Goal: Task Accomplishment & Management: Manage account settings

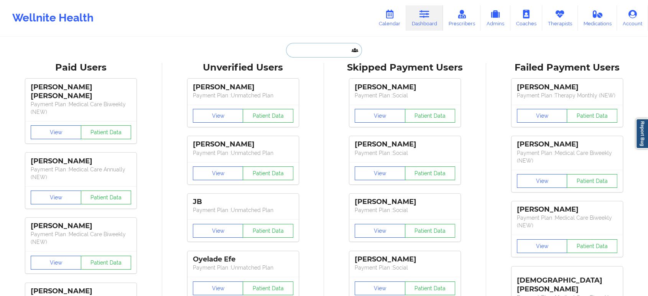
click at [326, 54] on input "text" at bounding box center [324, 50] width 76 height 15
paste input "[PERSON_NAME]"
type input "[PERSON_NAME]"
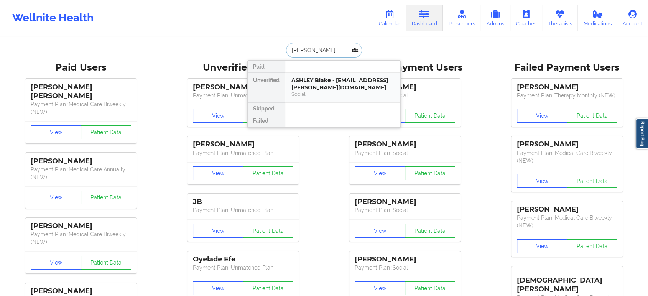
click at [324, 79] on div "ASHLEY Blake - [EMAIL_ADDRESS][PERSON_NAME][DOMAIN_NAME]" at bounding box center [343, 84] width 103 height 14
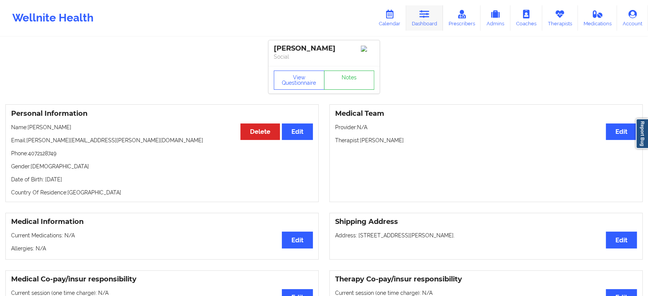
click at [422, 25] on link "Dashboard" at bounding box center [424, 17] width 37 height 25
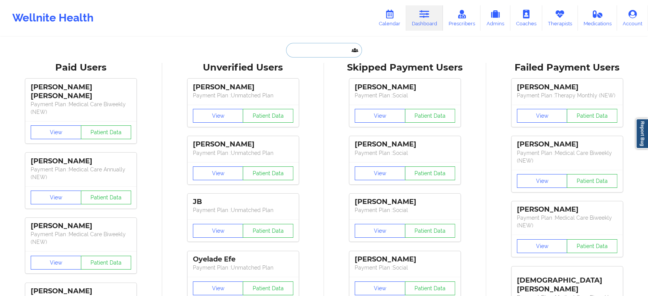
click at [324, 56] on input "text" at bounding box center [324, 50] width 76 height 15
paste input "tmcocek@gmail.com"
type input "tmcocek@gmail.com"
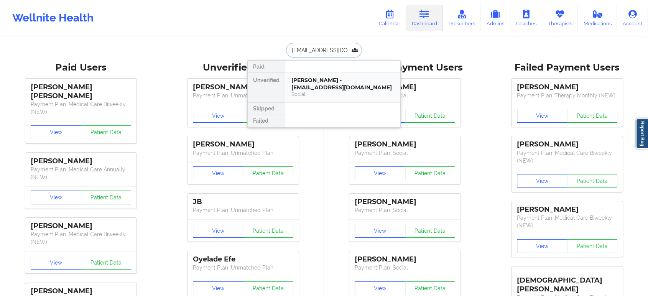
click at [335, 91] on div "Social" at bounding box center [343, 94] width 103 height 7
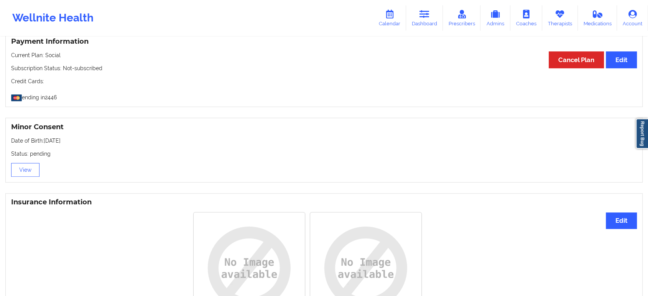
scroll to position [414, 0]
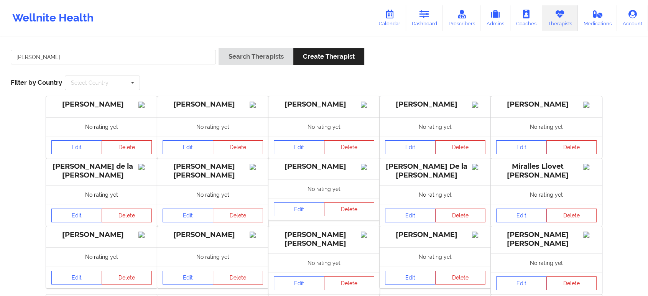
type input "Shaquila Wise"
click at [219, 48] on button "Search Therapists" at bounding box center [256, 56] width 74 height 16
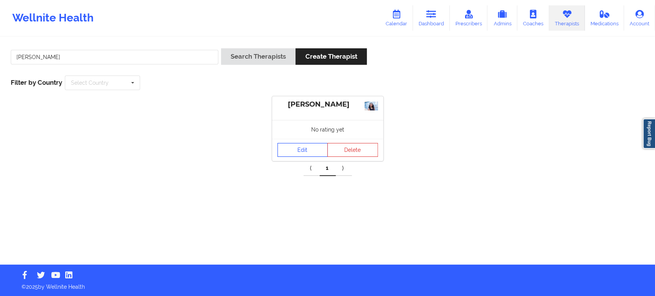
click at [295, 143] on link "Edit" at bounding box center [302, 150] width 51 height 14
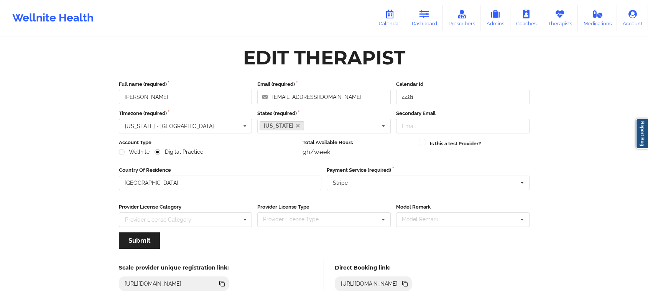
click at [408, 284] on icon at bounding box center [406, 285] width 4 height 4
click at [408, 285] on icon at bounding box center [406, 285] width 4 height 4
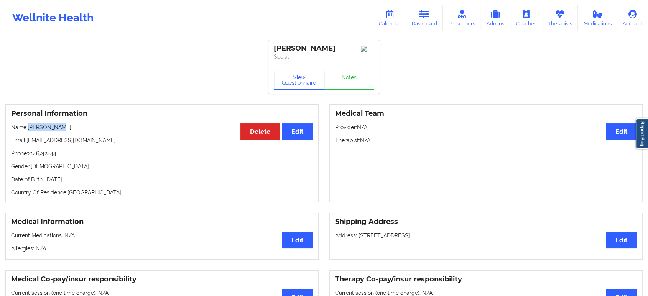
drag, startPoint x: 68, startPoint y: 130, endPoint x: 29, endPoint y: 129, distance: 38.4
click at [29, 129] on p "Name: Tyler Cocek" at bounding box center [162, 128] width 302 height 8
copy p "[PERSON_NAME]"
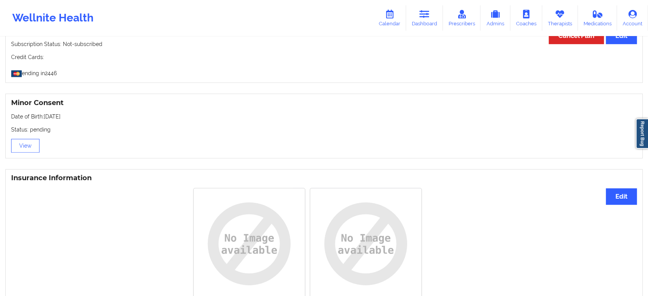
scroll to position [397, 0]
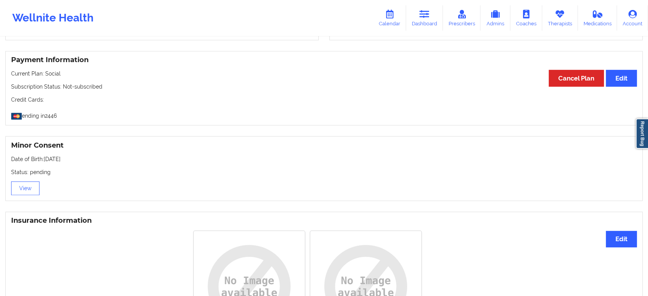
drag, startPoint x: 178, startPoint y: 170, endPoint x: 179, endPoint y: 120, distance: 49.9
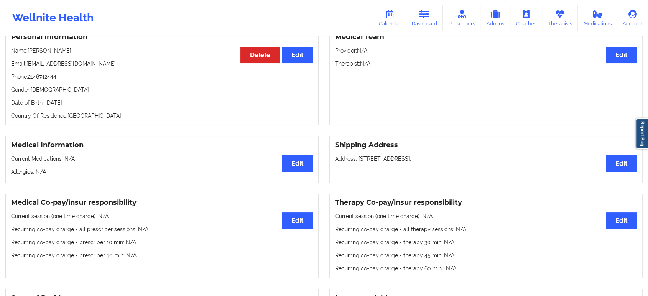
scroll to position [0, 0]
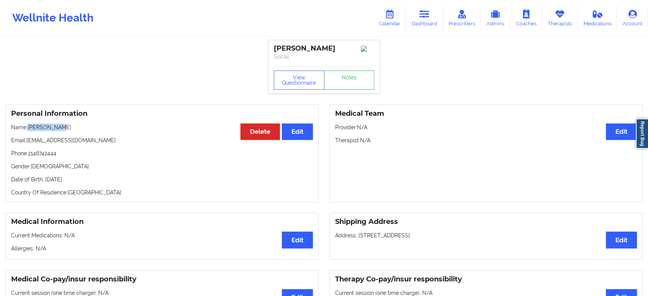
drag, startPoint x: 56, startPoint y: 129, endPoint x: 29, endPoint y: 127, distance: 26.9
click at [29, 127] on p "Name: Tyler Cocek" at bounding box center [162, 128] width 302 height 8
copy p "Tyler Cocek"
click at [487, 159] on div "Medical Team Edit Provider: N/A Therapist: N/A" at bounding box center [486, 153] width 313 height 98
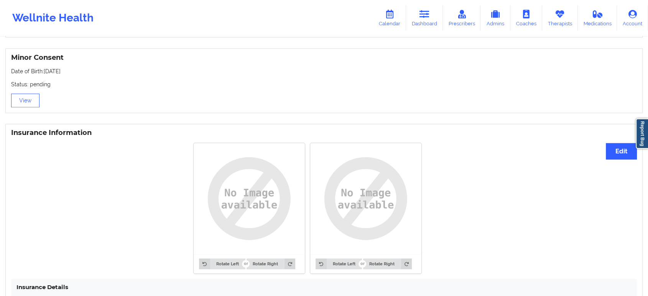
scroll to position [542, 0]
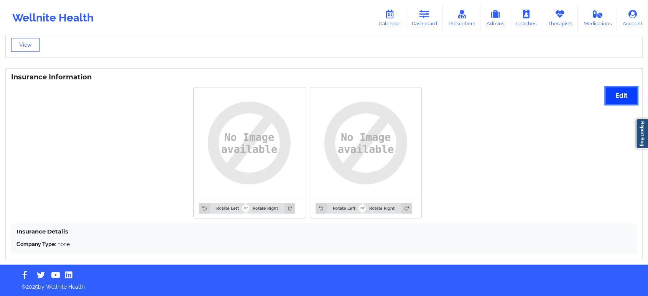
click at [614, 98] on button "Edit" at bounding box center [621, 95] width 31 height 16
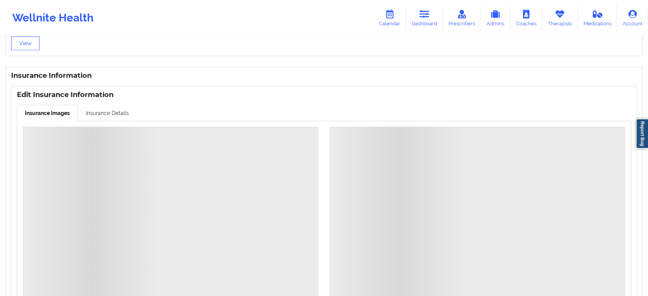
click at [108, 116] on link "Insurance Details" at bounding box center [107, 113] width 59 height 16
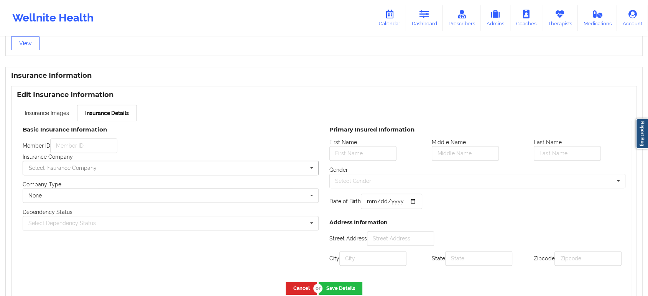
click at [202, 174] on input "text" at bounding box center [170, 168] width 295 height 14
type input "opt"
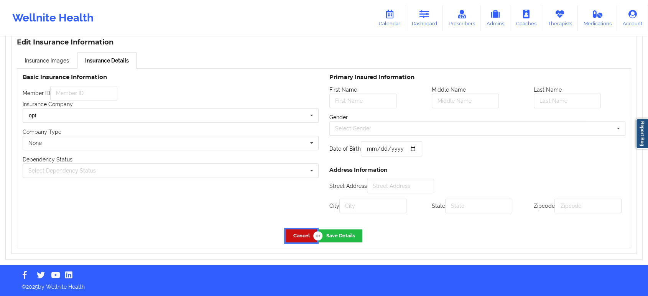
click at [298, 235] on button "Cancel" at bounding box center [301, 235] width 31 height 13
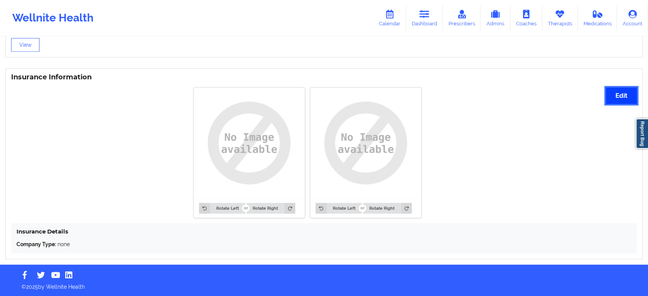
click at [628, 97] on button "Edit" at bounding box center [621, 95] width 31 height 16
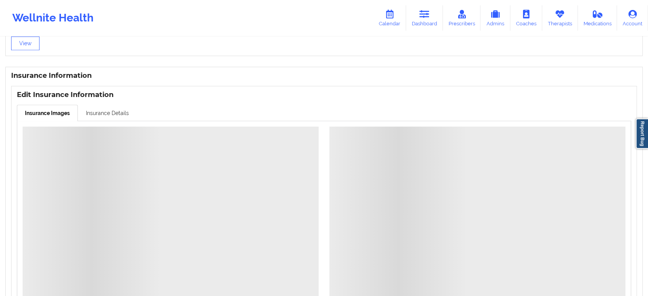
click at [117, 111] on link "Insurance Details" at bounding box center [107, 113] width 59 height 16
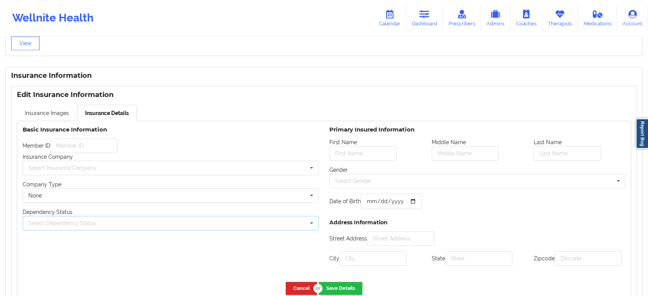
click at [284, 226] on div "Select Dependency Status Own coverage Spouse Children" at bounding box center [171, 223] width 296 height 15
click at [285, 226] on div "Own coverage Own coverage Spouse Children" at bounding box center [171, 223] width 296 height 15
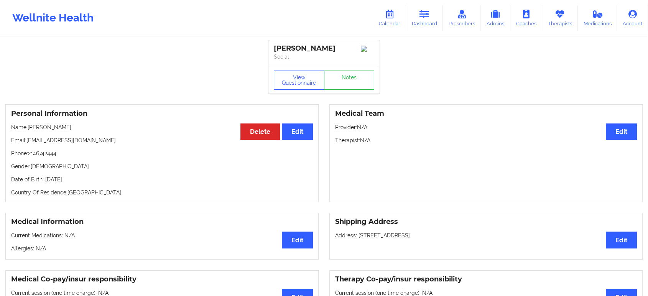
scroll to position [542, 0]
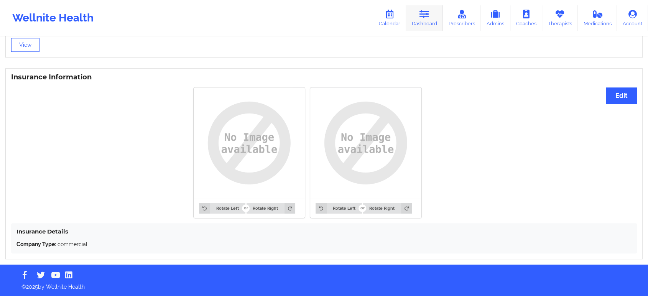
click at [423, 17] on icon at bounding box center [425, 14] width 10 height 8
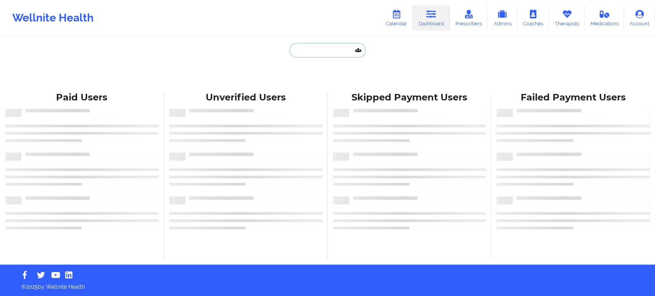
click at [330, 51] on input "text" at bounding box center [327, 50] width 76 height 15
paste input "tlbrown8806@gmail.com"
type input "tlbrown8806@gmail.com"
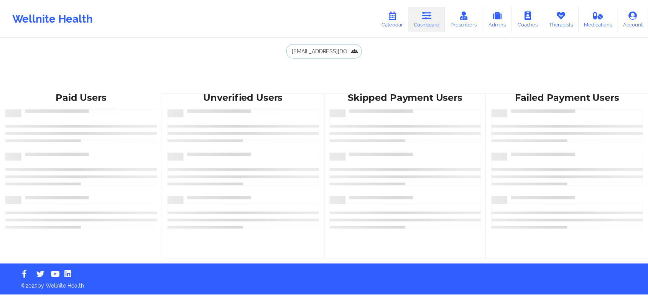
scroll to position [0, 2]
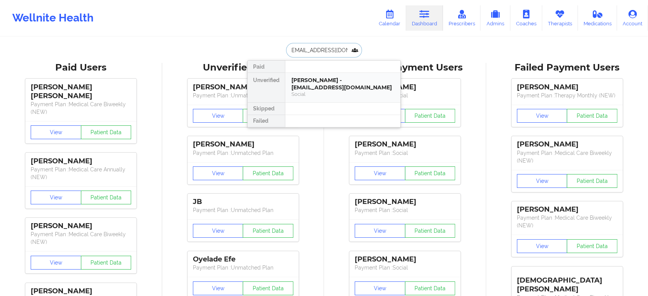
click at [345, 89] on div "Terri Brown - tlbrown8806@gmail.com" at bounding box center [343, 84] width 103 height 14
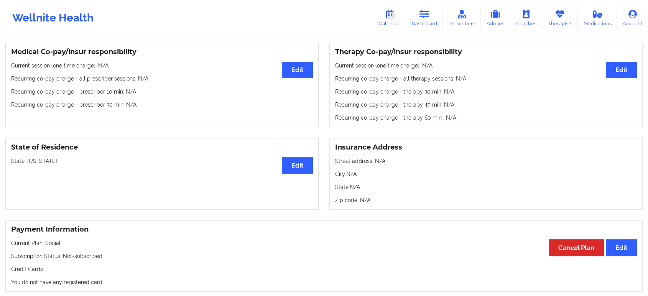
scroll to position [317, 0]
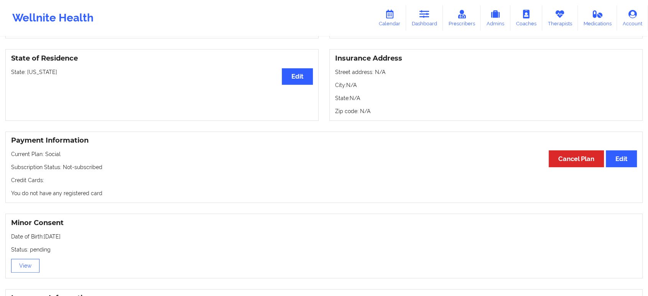
click at [36, 69] on div "State of Residence Edit State: Indiana" at bounding box center [161, 85] width 313 height 72
click at [35, 73] on p "State: Indiana" at bounding box center [162, 72] width 302 height 8
copy p "[US_STATE]"
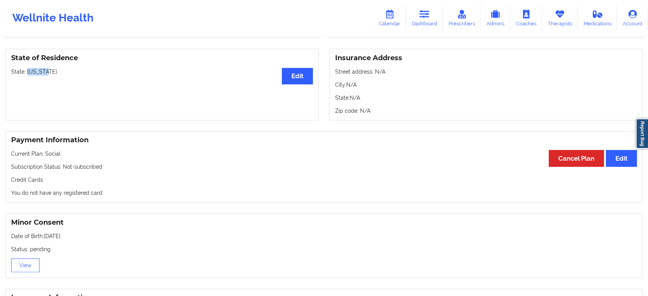
copy p "[US_STATE]"
click at [430, 17] on icon at bounding box center [425, 14] width 10 height 8
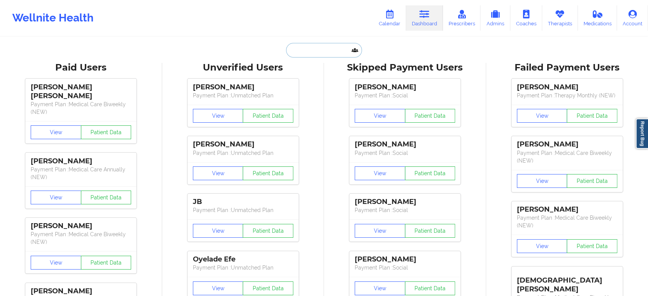
click at [316, 54] on input "text" at bounding box center [324, 50] width 76 height 15
paste input "GIBRAN GARCIA"
type input "GIBRAN GARCIA"
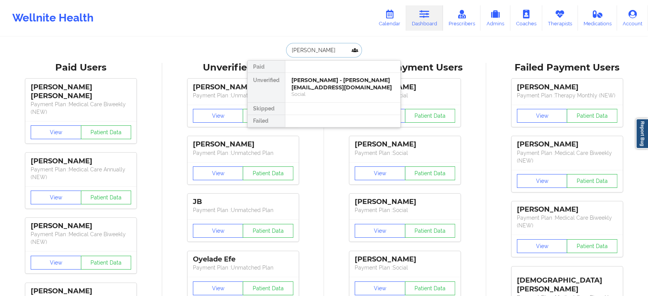
click at [339, 94] on div "Social" at bounding box center [343, 94] width 103 height 7
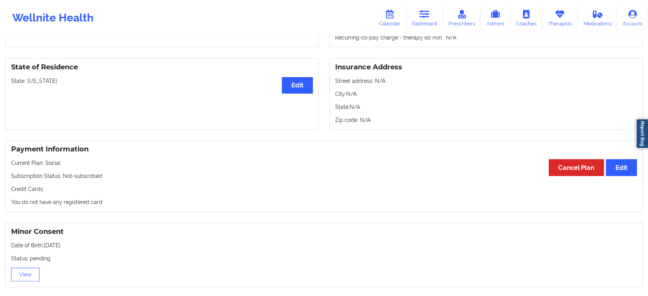
scroll to position [307, 0]
click at [37, 84] on p "State: Florida" at bounding box center [162, 82] width 302 height 8
copy p "[US_STATE]"
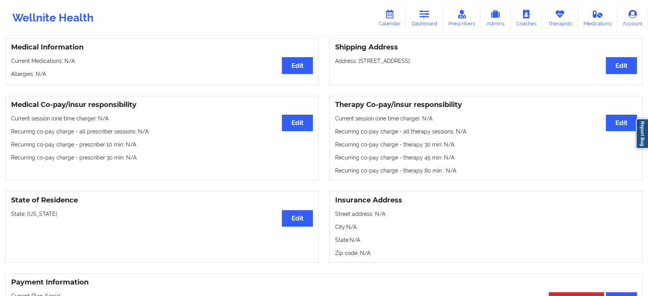
scroll to position [192, 0]
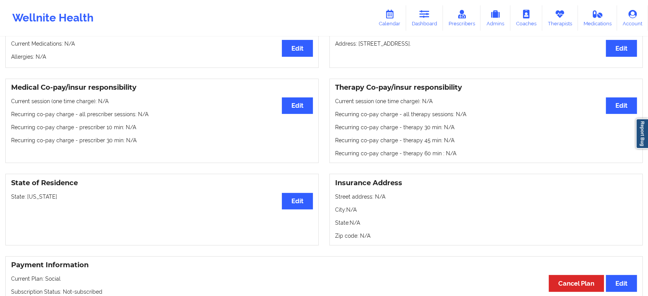
click at [33, 199] on p "State: Florida" at bounding box center [162, 197] width 302 height 8
copy p "[US_STATE]"
click at [423, 21] on link "Dashboard" at bounding box center [424, 17] width 37 height 25
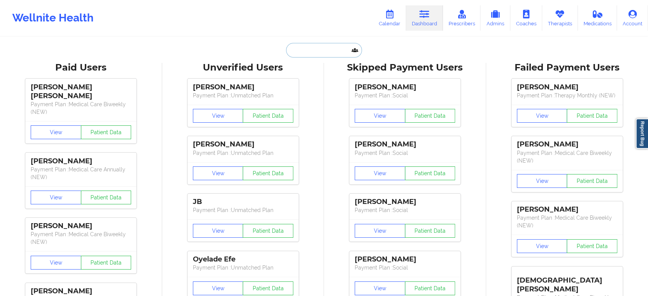
click at [332, 51] on input "text" at bounding box center [324, 50] width 76 height 15
paste input "Brittney Tran"
type input "Brittney Tran"
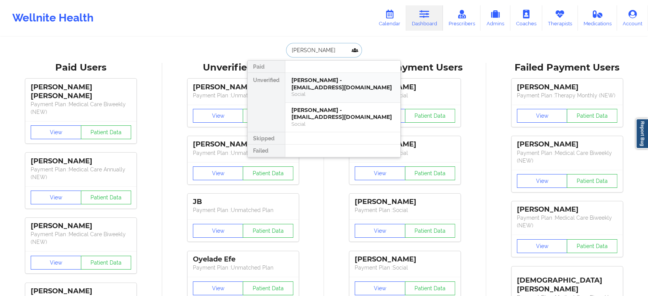
click at [324, 83] on div "Brittney Tran - btran@ncrva.com" at bounding box center [343, 84] width 103 height 14
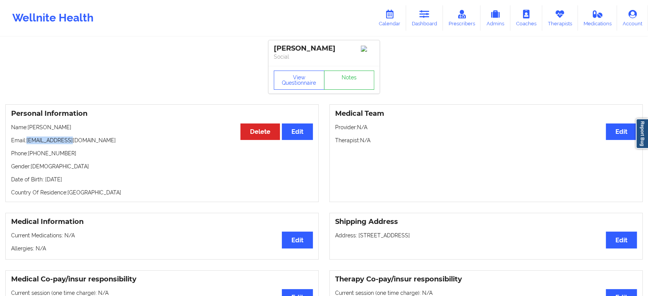
drag, startPoint x: 79, startPoint y: 143, endPoint x: 28, endPoint y: 143, distance: 51.0
click at [28, 143] on p "Email: btran@ncrva.com" at bounding box center [162, 141] width 302 height 8
copy p "btran@ncrva.com"
click at [66, 131] on p "Name: Brittney Tran" at bounding box center [162, 128] width 302 height 8
drag, startPoint x: 66, startPoint y: 132, endPoint x: 30, endPoint y: 129, distance: 35.9
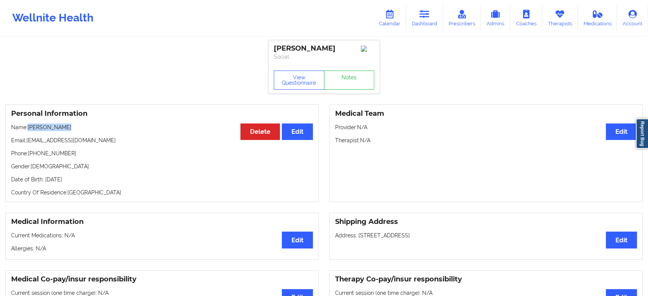
click at [30, 129] on p "Name: Brittney Tran" at bounding box center [162, 128] width 302 height 8
copy p "Brittney Tran"
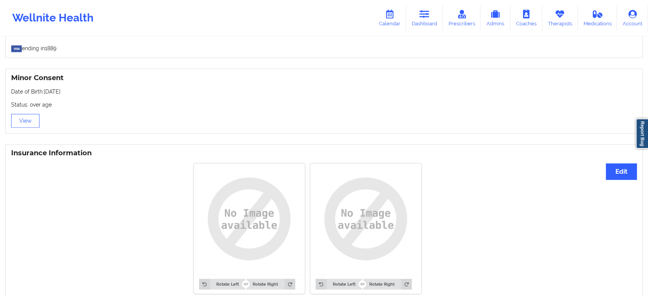
scroll to position [594, 0]
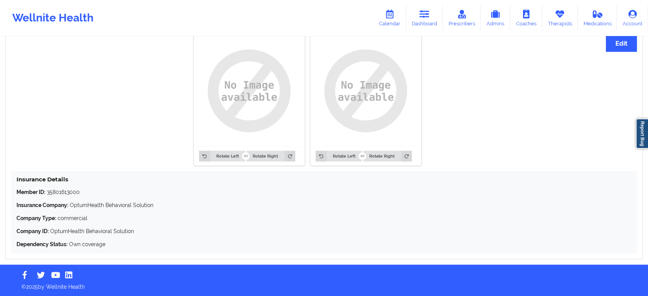
click at [62, 192] on p "Member ID: 35801613000" at bounding box center [323, 192] width 615 height 8
copy p "35801613000"
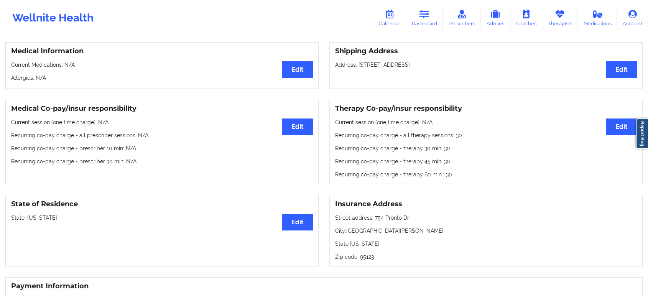
scroll to position [223, 0]
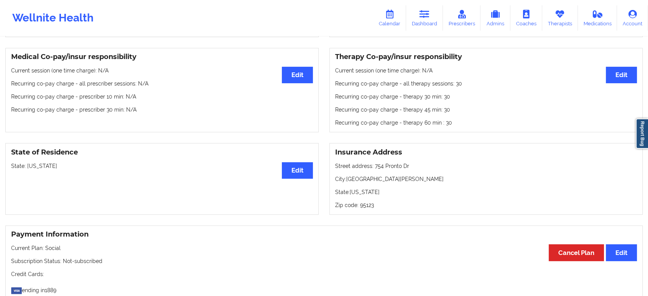
click at [39, 168] on p "State: California" at bounding box center [162, 166] width 302 height 8
copy p "[US_STATE]"
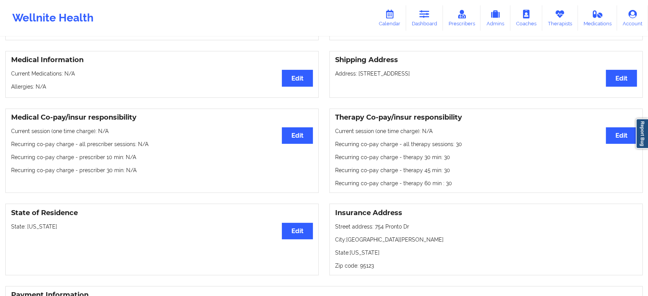
scroll to position [0, 0]
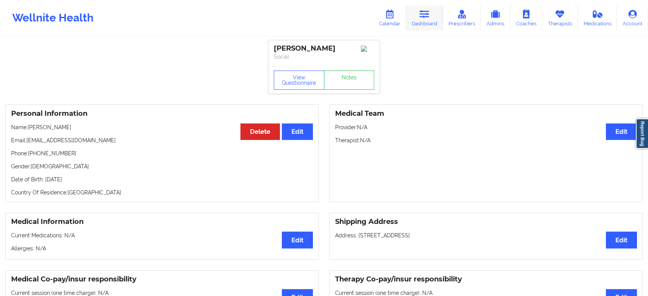
click at [428, 16] on icon at bounding box center [425, 14] width 10 height 8
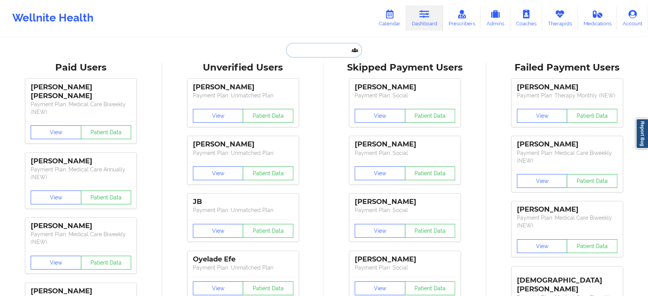
click at [332, 50] on input "text" at bounding box center [324, 50] width 76 height 15
paste input "JAMARQUIS HEMPHILL"
type input "JAMARQUIS HEMPHILL"
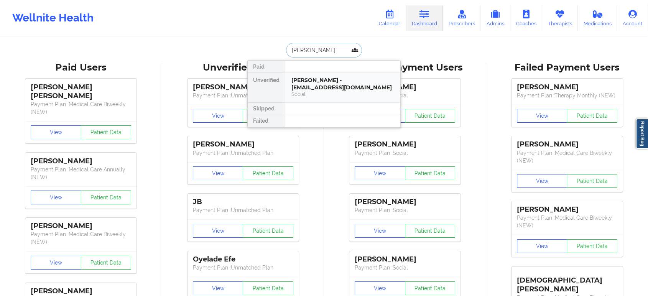
click at [325, 83] on div "JAMARQUIS HEMPHILL - jr_hemphill@yahoo.com" at bounding box center [343, 84] width 103 height 14
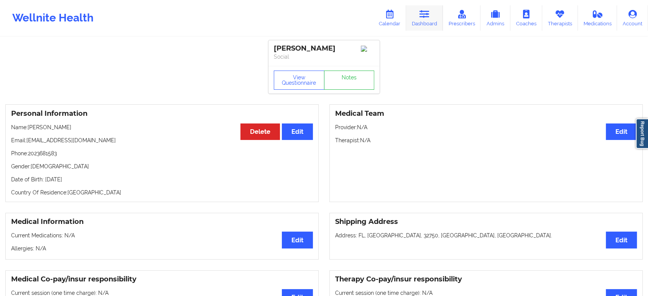
click at [421, 22] on link "Dashboard" at bounding box center [424, 17] width 37 height 25
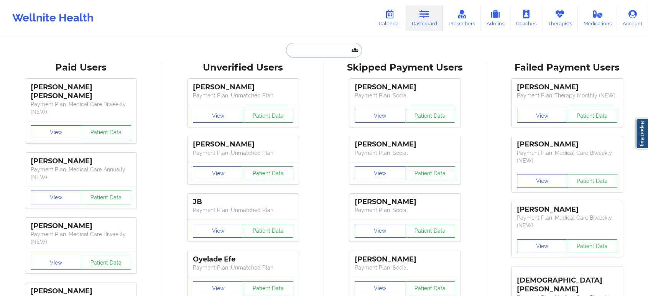
click at [321, 52] on input "text" at bounding box center [324, 50] width 76 height 15
paste input "Phoenix Holcomb"
type input "Phoenix Holcomb"
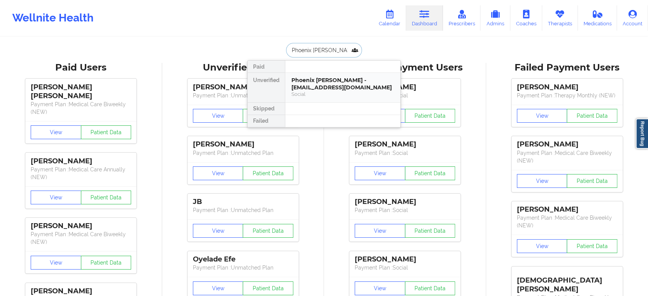
click at [343, 88] on div "Phoenix Holcomb - alholcomb0@gmail.com" at bounding box center [343, 84] width 103 height 14
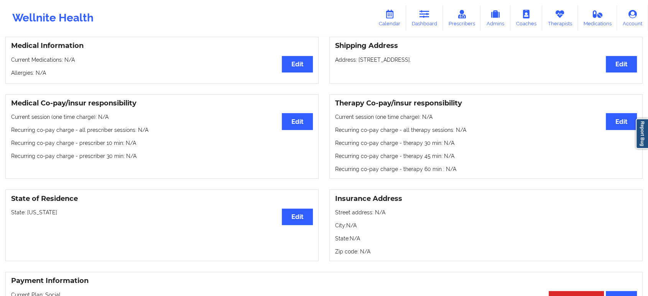
scroll to position [222, 0]
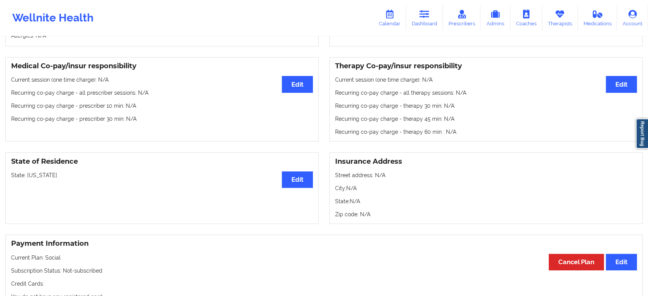
click at [33, 171] on p "State: Florida" at bounding box center [162, 175] width 302 height 8
copy p "[US_STATE]"
click at [427, 16] on icon at bounding box center [425, 14] width 10 height 8
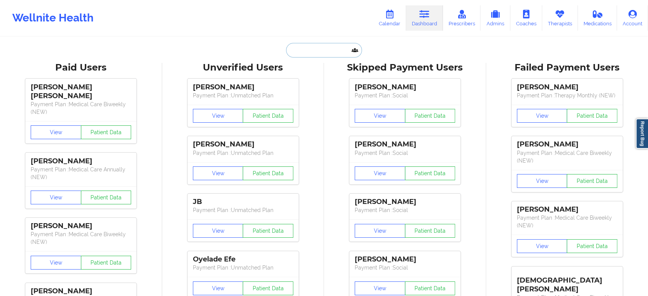
click at [319, 45] on input "text" at bounding box center [324, 50] width 76 height 15
paste input "STEPHEN WILLIAMS"
type input "STEPHEN WILLIAMS"
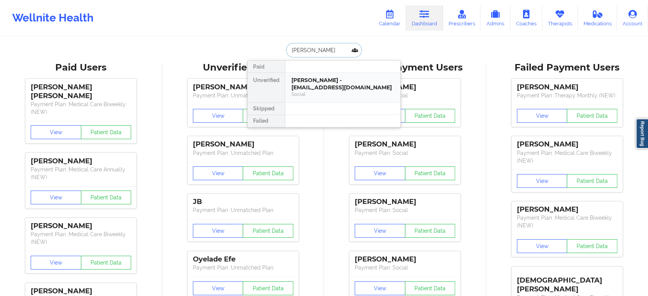
click at [336, 79] on div "STEPHEN WILLIAMS - sw42733@gmail.com" at bounding box center [343, 84] width 103 height 14
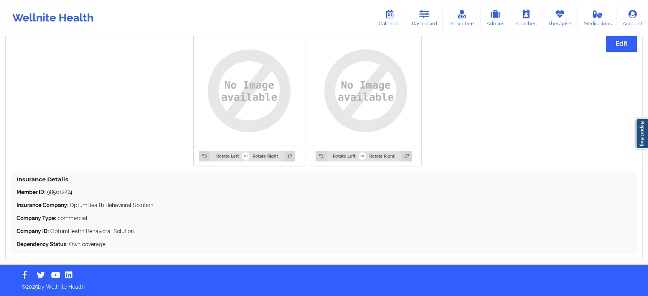
scroll to position [594, 0]
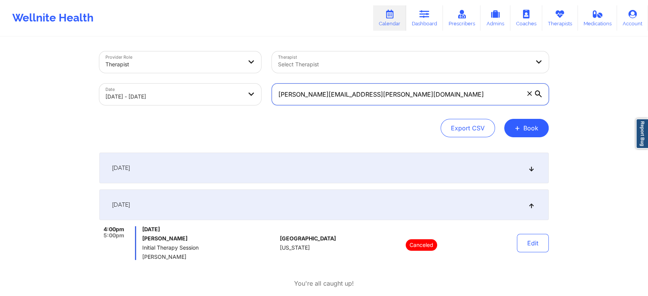
click at [423, 94] on input "[PERSON_NAME][EMAIL_ADDRESS][PERSON_NAME][DOMAIN_NAME]" at bounding box center [410, 94] width 277 height 21
paste input "rittneytran2000"
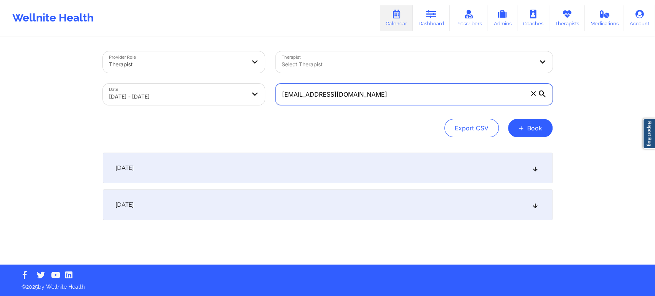
type input "[EMAIL_ADDRESS][DOMAIN_NAME]"
click at [365, 208] on div "[DATE]" at bounding box center [328, 205] width 450 height 31
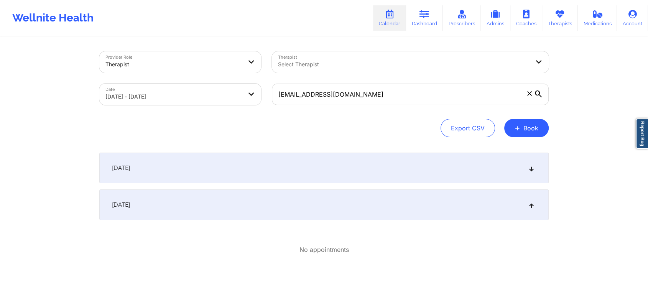
click at [365, 208] on div "[DATE]" at bounding box center [324, 205] width 450 height 31
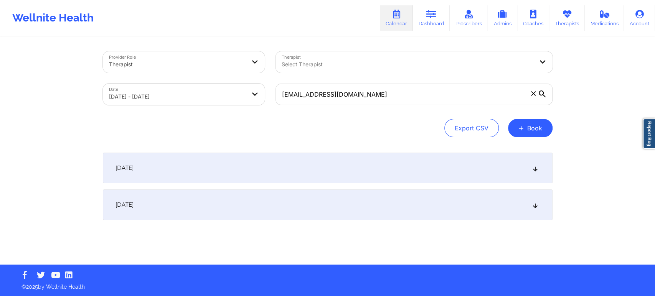
select select "2025-9"
select select "2025-10"
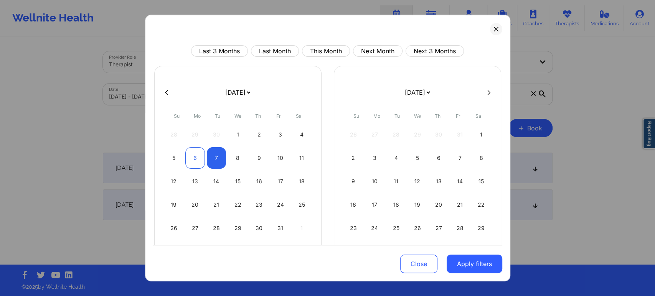
click at [198, 157] on div "6" at bounding box center [195, 157] width 20 height 21
select select "2025-9"
select select "2025-10"
select select "2025-9"
select select "2025-10"
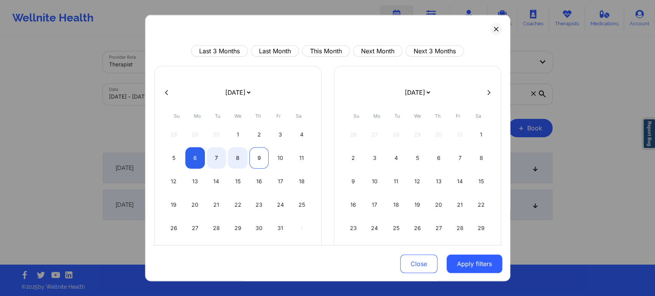
click at [258, 160] on div "9" at bounding box center [259, 157] width 20 height 21
select select "2025-9"
select select "2025-10"
click at [476, 268] on button "Apply filters" at bounding box center [475, 264] width 56 height 18
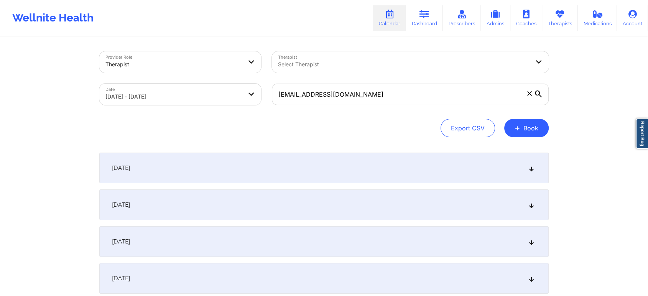
click at [483, 239] on div "October 8, 2025" at bounding box center [324, 241] width 450 height 31
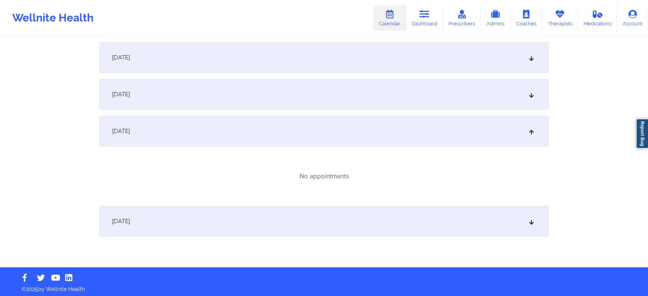
scroll to position [113, 0]
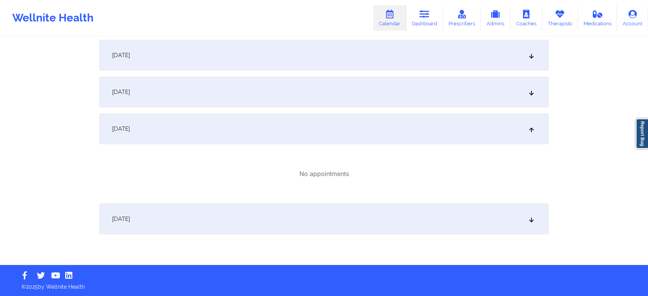
click at [531, 219] on icon at bounding box center [532, 218] width 7 height 5
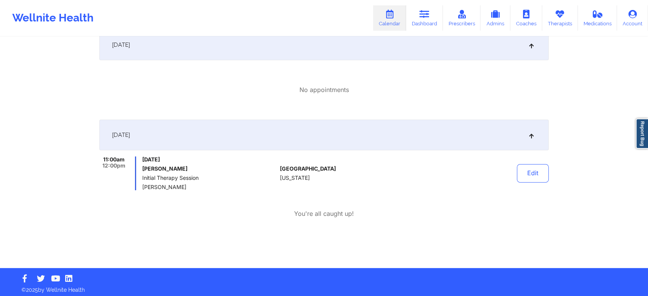
scroll to position [198, 0]
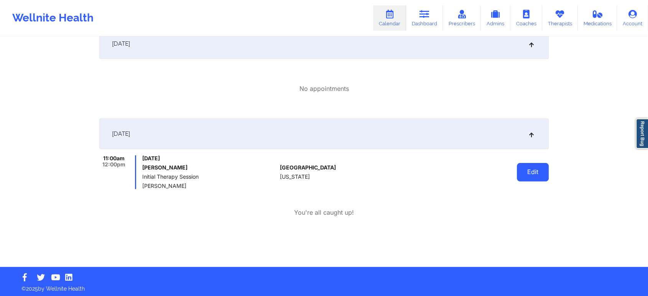
click at [537, 173] on button "Edit" at bounding box center [533, 172] width 32 height 18
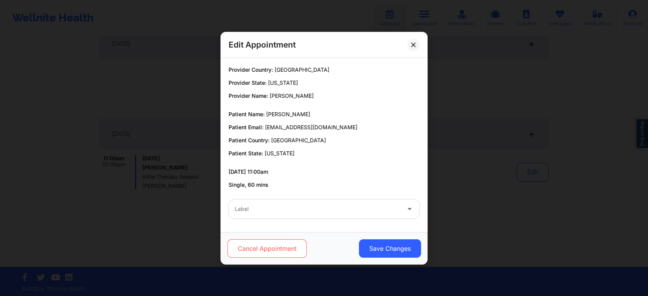
click at [270, 247] on button "Cancel Appointment" at bounding box center [267, 248] width 79 height 18
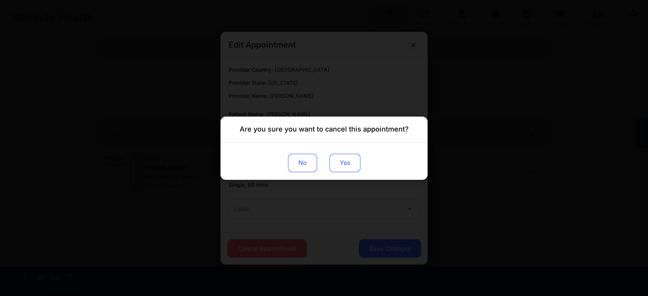
click at [353, 165] on button "Yes" at bounding box center [345, 162] width 31 height 18
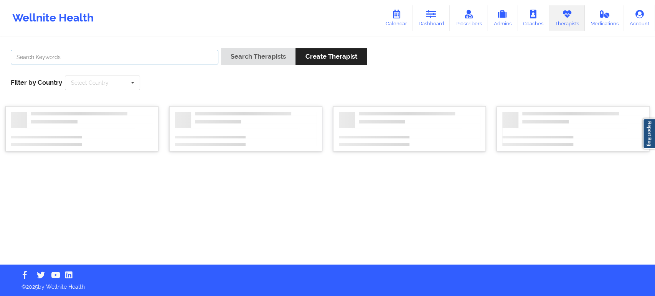
click at [198, 58] on input "text" at bounding box center [115, 57] width 208 height 15
paste input "[PERSON_NAME]"
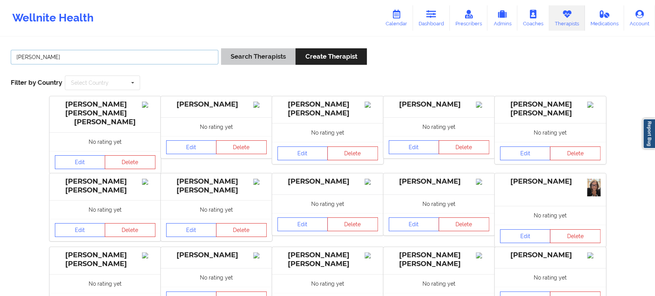
type input "[PERSON_NAME]"
click at [258, 55] on button "Search Therapists" at bounding box center [258, 56] width 74 height 16
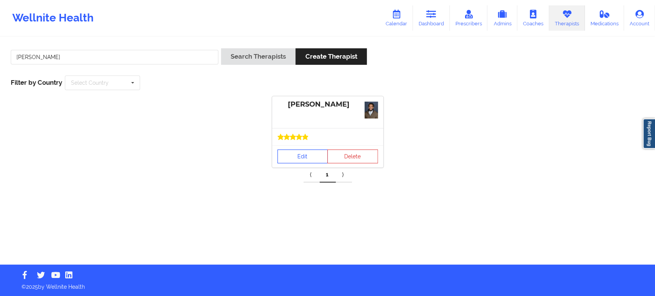
click at [293, 150] on link "Edit" at bounding box center [302, 157] width 51 height 14
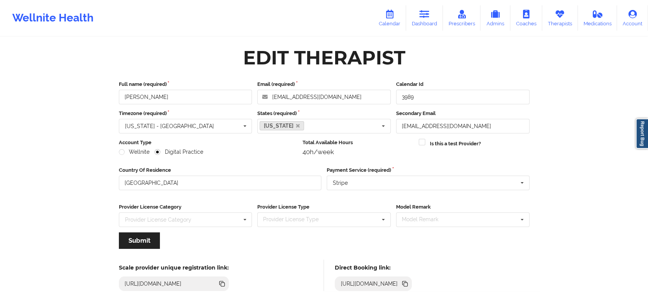
scroll to position [43, 0]
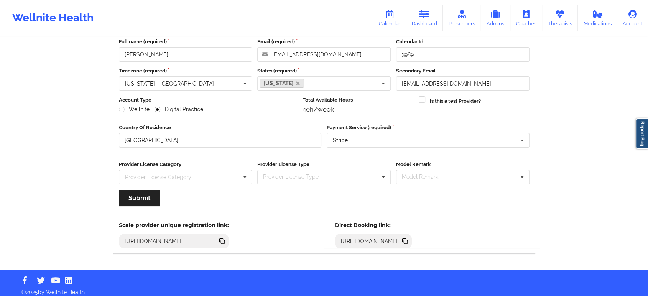
click at [406, 241] on icon at bounding box center [404, 241] width 4 height 4
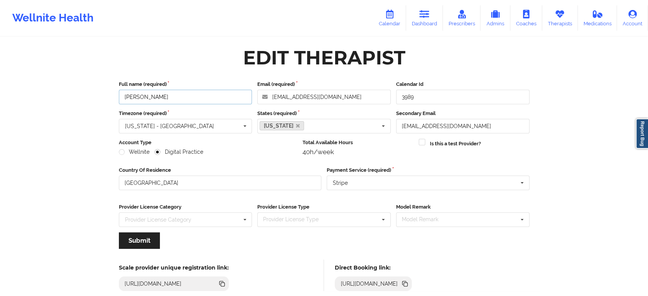
click at [193, 100] on input "[PERSON_NAME]" at bounding box center [186, 97] width 134 height 15
click at [408, 284] on icon at bounding box center [406, 285] width 4 height 4
